Goal: Task Accomplishment & Management: Use online tool/utility

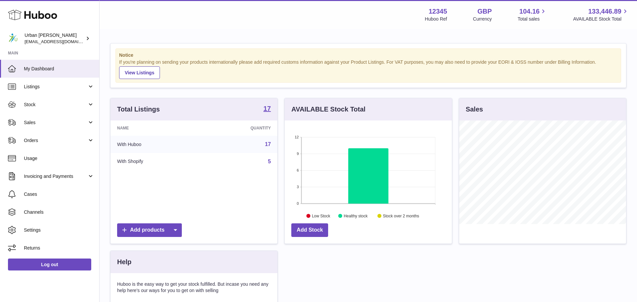
scroll to position [104, 167]
click at [55, 120] on span "Sales" at bounding box center [55, 122] width 63 height 6
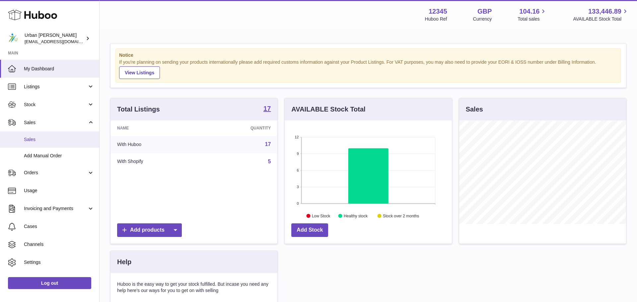
click at [45, 141] on span "Sales" at bounding box center [59, 139] width 70 height 6
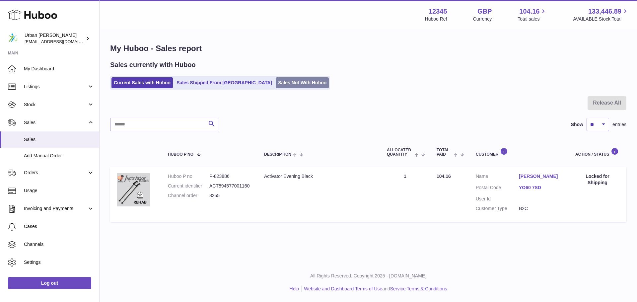
click at [292, 83] on link "Sales Not With Huboo" at bounding box center [302, 82] width 53 height 11
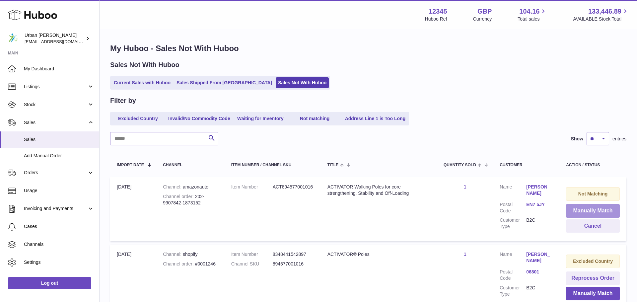
drag, startPoint x: 608, startPoint y: 207, endPoint x: 567, endPoint y: 167, distance: 57.3
click at [608, 207] on button "Manually Match" at bounding box center [593, 211] width 54 height 14
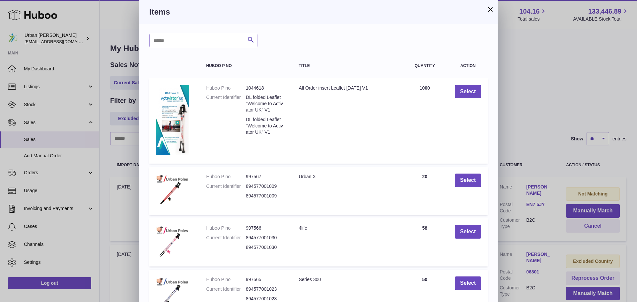
scroll to position [114, 0]
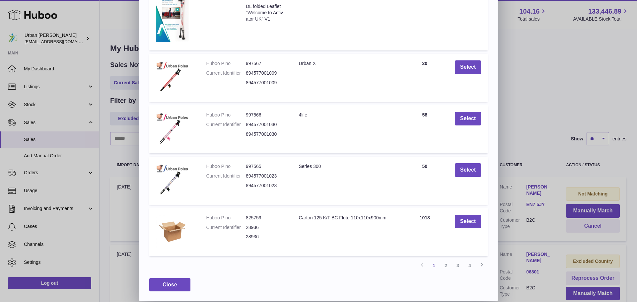
click at [462, 264] on link "3" at bounding box center [458, 266] width 12 height 12
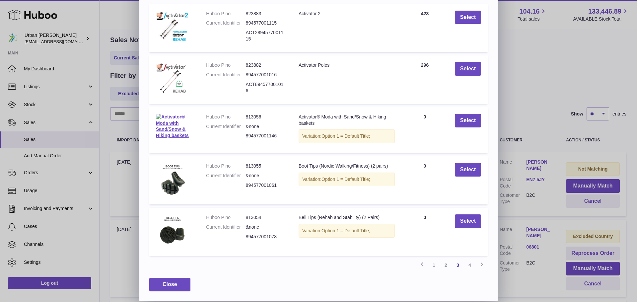
scroll to position [30, 0]
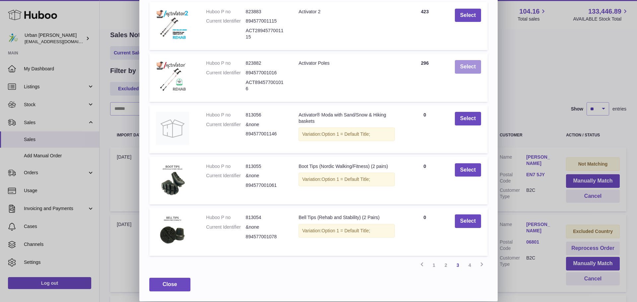
click at [460, 62] on button "Select" at bounding box center [468, 67] width 26 height 14
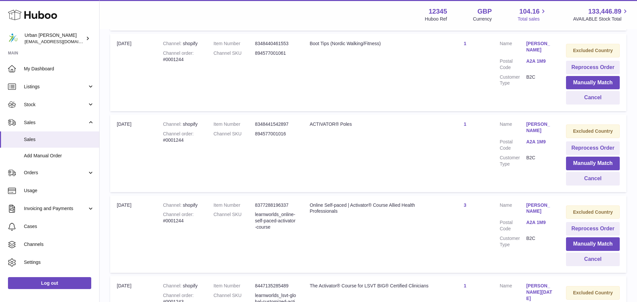
scroll to position [482, 0]
